Goal: Use online tool/utility: Utilize a website feature to perform a specific function

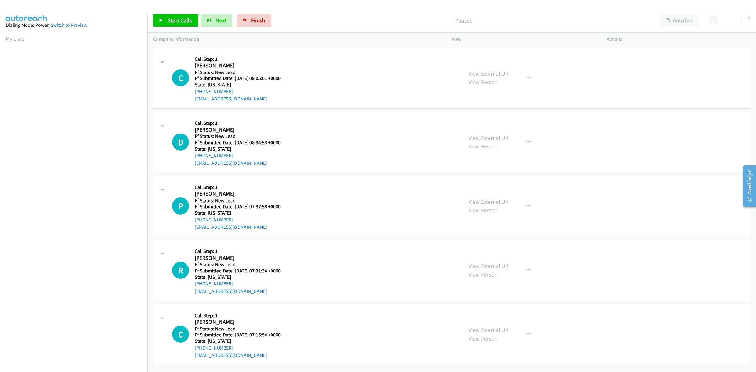
click at [487, 74] on link "View External Url" at bounding box center [489, 73] width 40 height 7
click at [485, 138] on link "View External Url" at bounding box center [489, 137] width 40 height 7
click at [495, 200] on link "View External Url" at bounding box center [489, 201] width 40 height 7
click at [495, 266] on link "View External Url" at bounding box center [489, 265] width 40 height 7
click at [495, 329] on link "View External Url" at bounding box center [489, 329] width 40 height 7
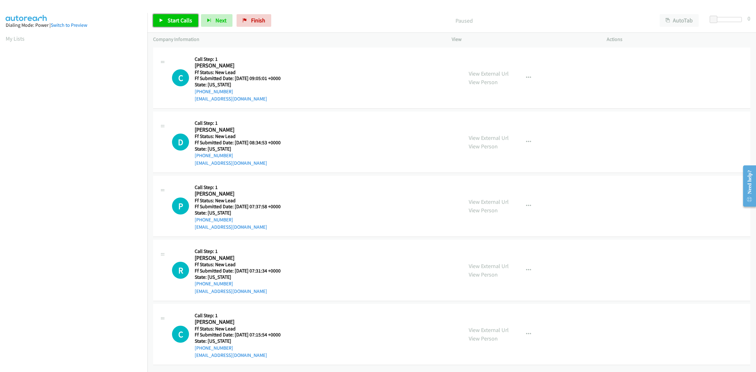
drag, startPoint x: 178, startPoint y: 20, endPoint x: 189, endPoint y: 19, distance: 11.4
click at [178, 20] on span "Start Calls" at bounding box center [180, 20] width 25 height 7
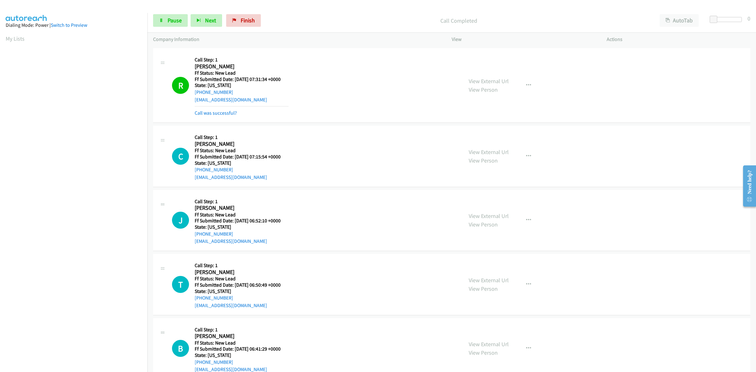
scroll to position [250, 0]
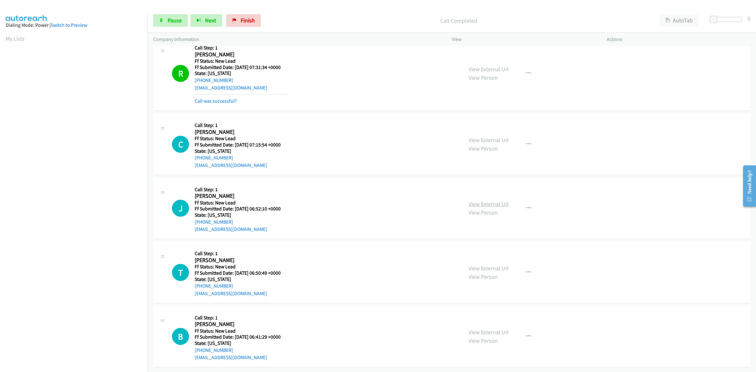
click at [487, 200] on link "View External Url" at bounding box center [489, 203] width 40 height 7
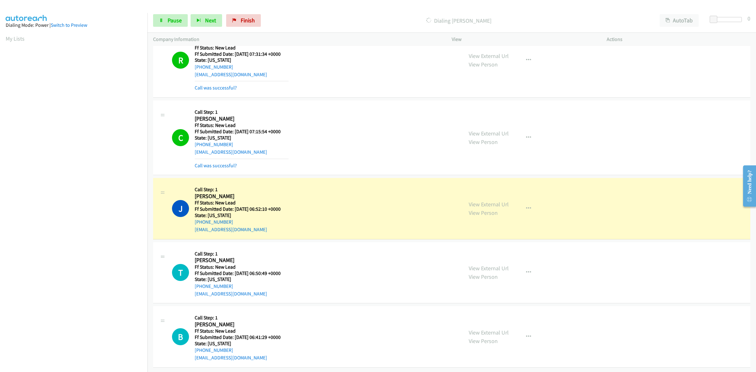
scroll to position [263, 0]
click at [487, 265] on link "View External Url" at bounding box center [489, 268] width 40 height 7
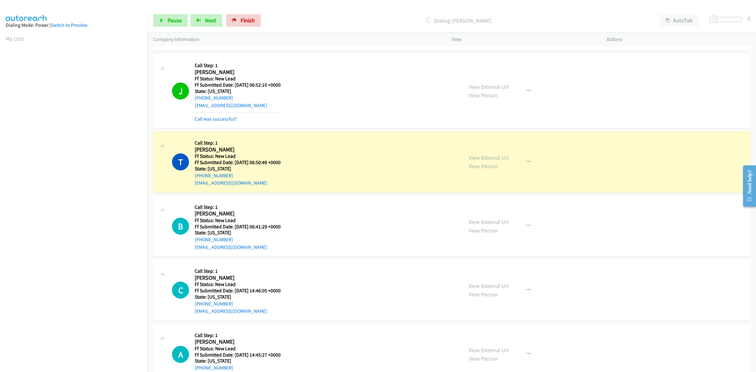
scroll to position [382, 0]
click at [493, 221] on link "View External Url" at bounding box center [489, 221] width 40 height 7
click at [503, 287] on link "View External Url" at bounding box center [489, 285] width 40 height 7
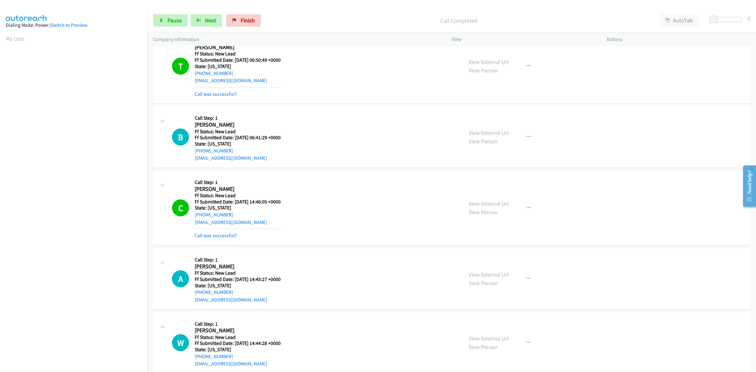
scroll to position [497, 0]
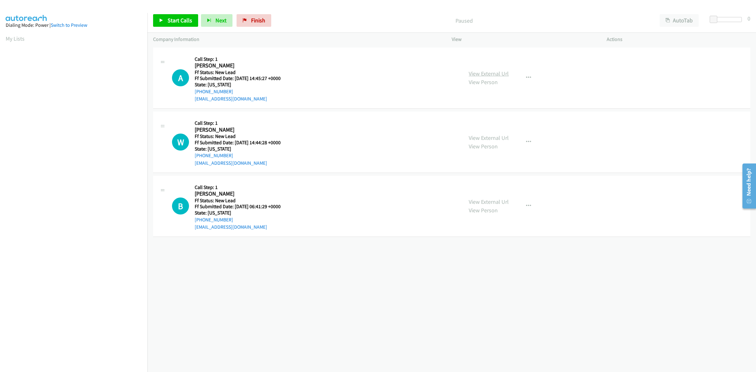
click at [499, 74] on link "View External Url" at bounding box center [489, 73] width 40 height 7
click at [487, 135] on link "View External Url" at bounding box center [489, 137] width 40 height 7
click at [178, 20] on span "Start Calls" at bounding box center [180, 20] width 25 height 7
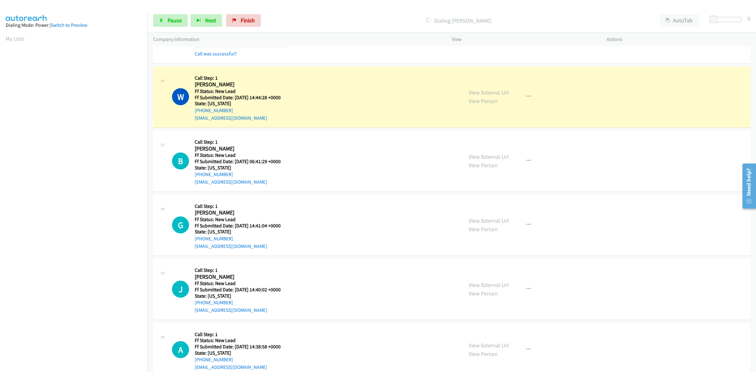
scroll to position [74, 0]
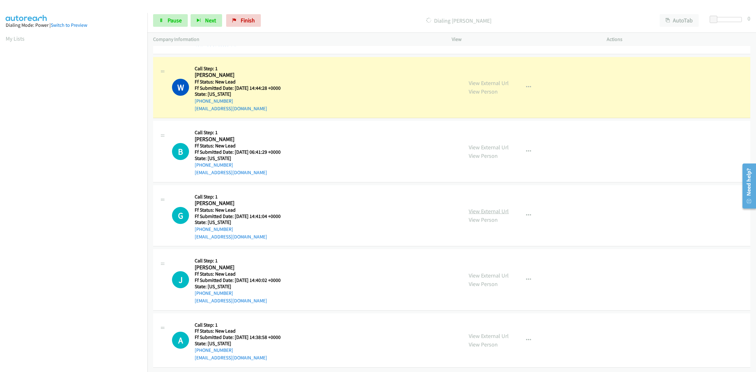
click at [495, 208] on link "View External Url" at bounding box center [489, 211] width 40 height 7
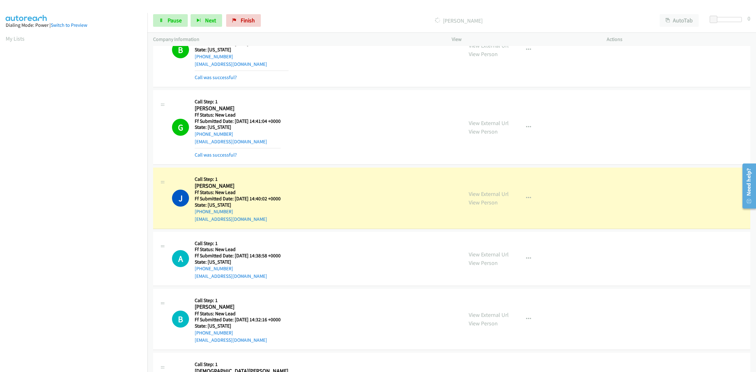
scroll to position [192, 0]
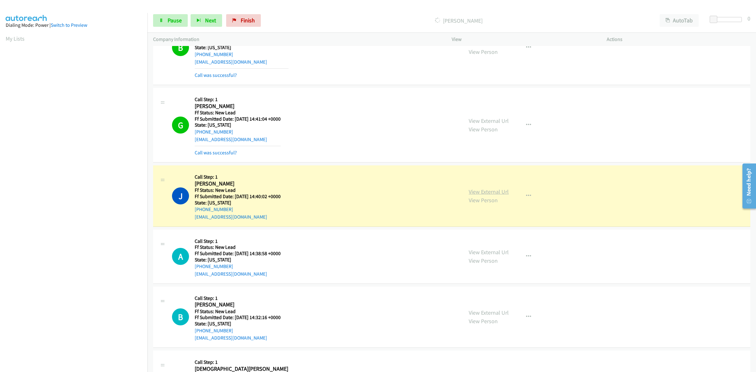
click at [495, 190] on link "View External Url" at bounding box center [489, 191] width 40 height 7
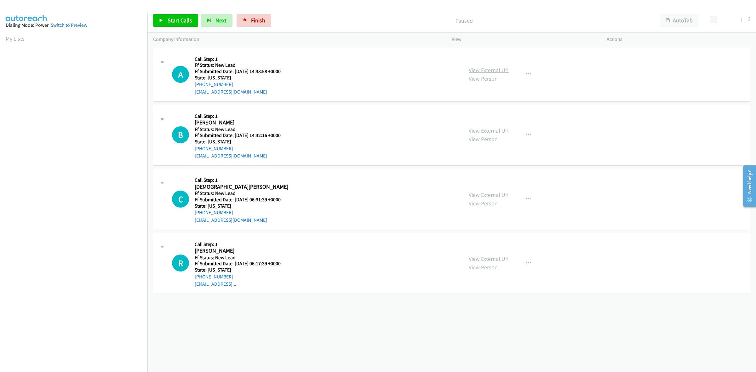
click at [503, 71] on link "View External Url" at bounding box center [489, 69] width 40 height 7
click at [181, 23] on span "Start Calls" at bounding box center [180, 20] width 25 height 7
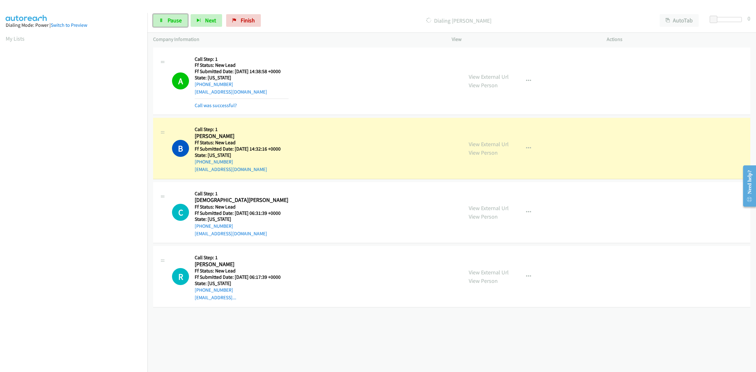
drag, startPoint x: 177, startPoint y: 19, endPoint x: 226, endPoint y: 46, distance: 56.1
click at [177, 19] on span "Pause" at bounding box center [175, 20] width 14 height 7
click at [494, 143] on link "View External Url" at bounding box center [489, 144] width 40 height 7
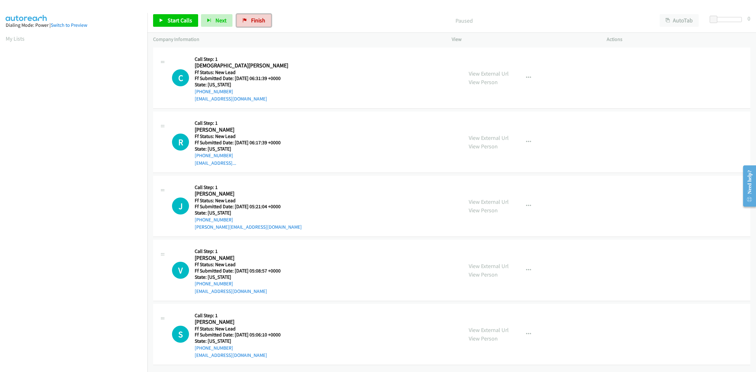
click at [259, 16] on link "Finish" at bounding box center [254, 20] width 35 height 13
click at [485, 73] on link "View External Url" at bounding box center [489, 73] width 40 height 7
click at [489, 139] on link "View External Url" at bounding box center [489, 137] width 40 height 7
click at [488, 199] on link "View External Url" at bounding box center [489, 201] width 40 height 7
click at [490, 265] on link "View External Url" at bounding box center [489, 265] width 40 height 7
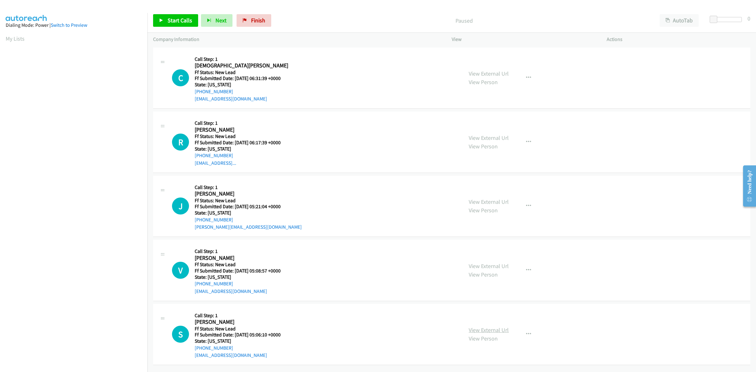
click at [495, 328] on link "View External Url" at bounding box center [489, 329] width 40 height 7
drag, startPoint x: 173, startPoint y: 20, endPoint x: 180, endPoint y: 21, distance: 6.8
click at [173, 20] on span "Start Calls" at bounding box center [180, 20] width 25 height 7
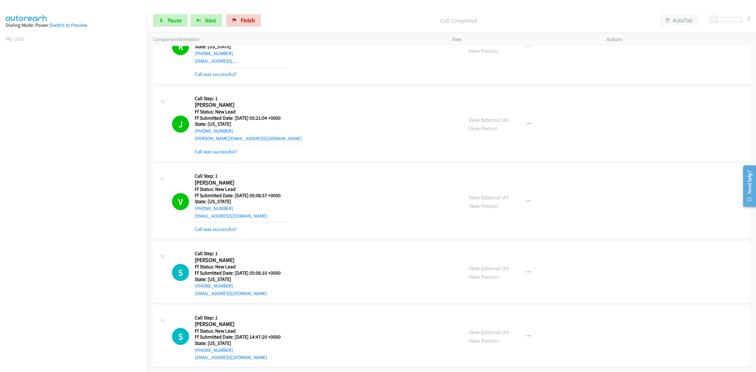
scroll to position [122, 0]
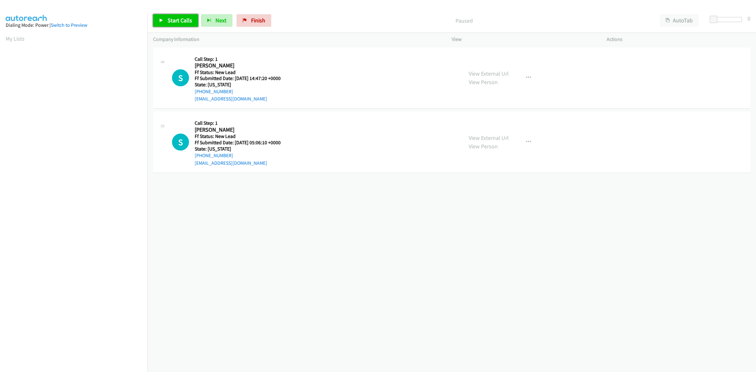
click at [177, 21] on span "Start Calls" at bounding box center [180, 20] width 25 height 7
click at [492, 72] on link "View External Url" at bounding box center [489, 73] width 40 height 7
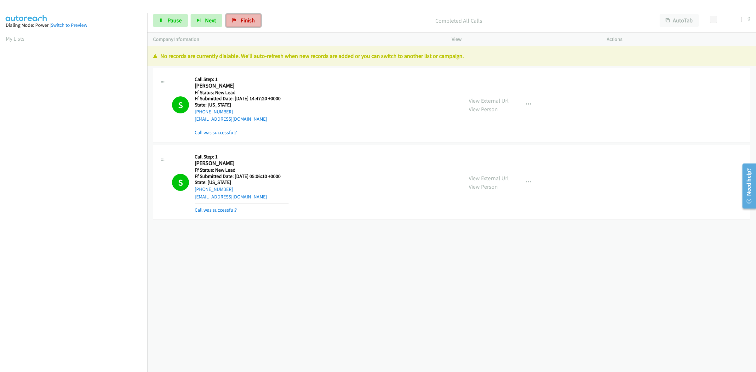
click at [251, 22] on span "Finish" at bounding box center [248, 20] width 14 height 7
